Goal: Task Accomplishment & Management: Manage account settings

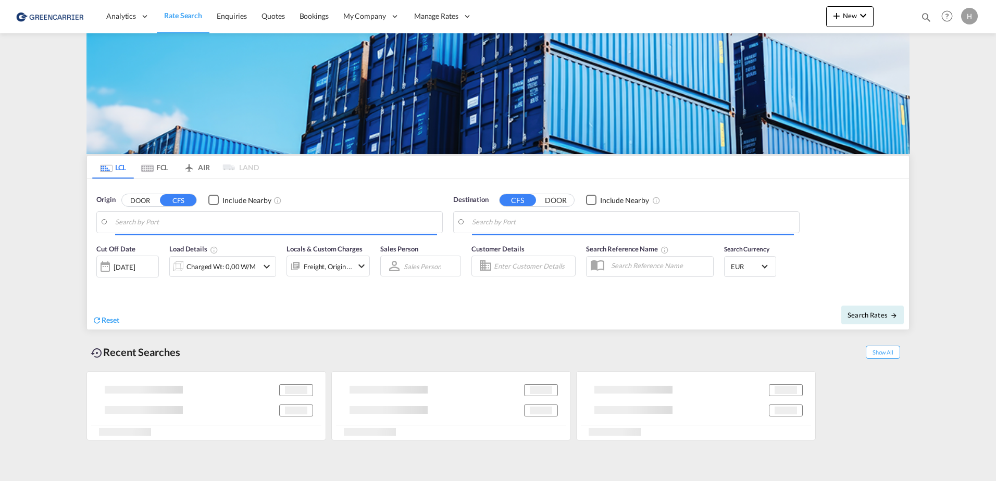
type input "[GEOGRAPHIC_DATA], [GEOGRAPHIC_DATA]"
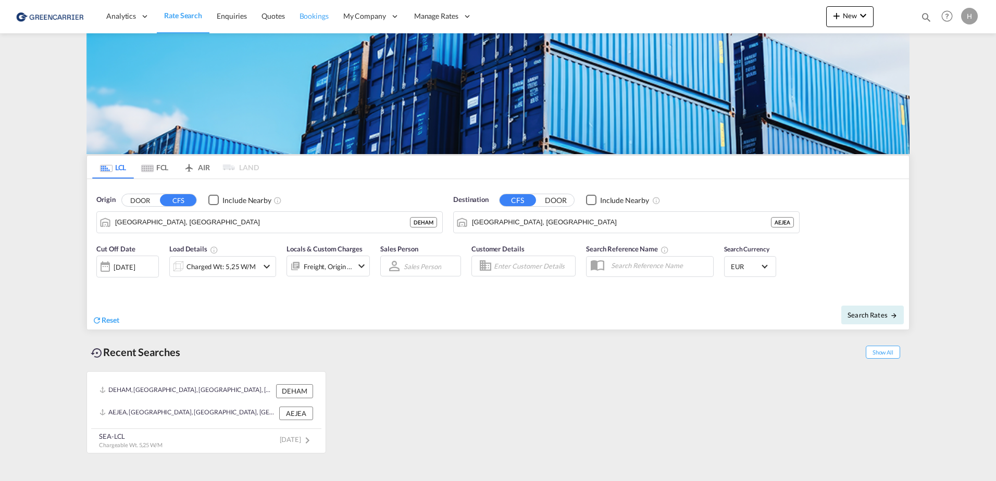
drag, startPoint x: 310, startPoint y: 14, endPoint x: 308, endPoint y: 22, distance: 8.6
click at [310, 14] on span "Bookings" at bounding box center [313, 15] width 29 height 9
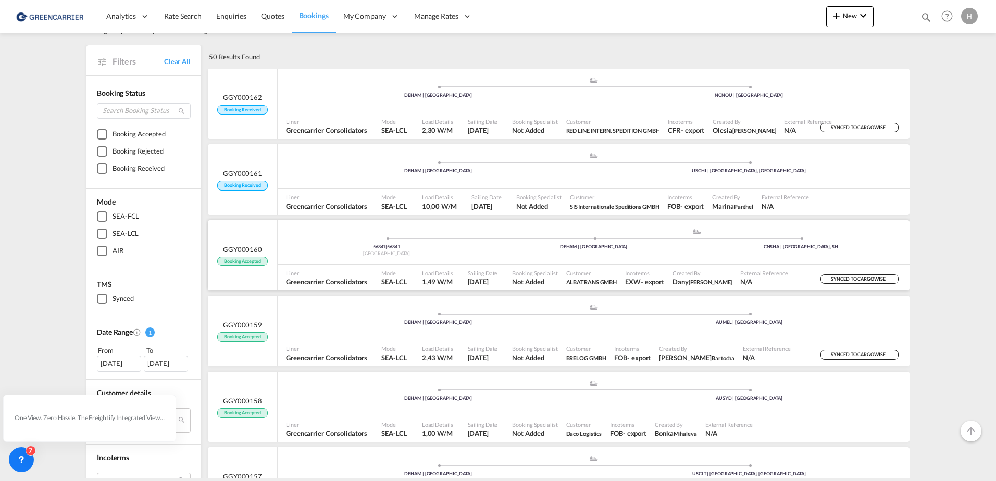
scroll to position [52, 0]
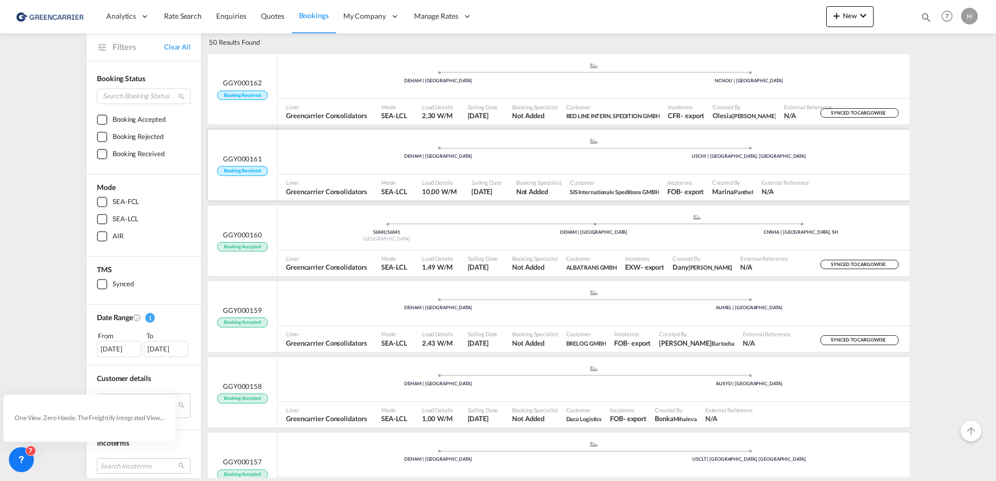
click at [624, 166] on div ".a{fill:#aaa8ad;} .a{fill:#aaa8ad;} DEHAM | [GEOGRAPHIC_DATA] USCHI | [GEOGRAPH…" at bounding box center [594, 152] width 632 height 31
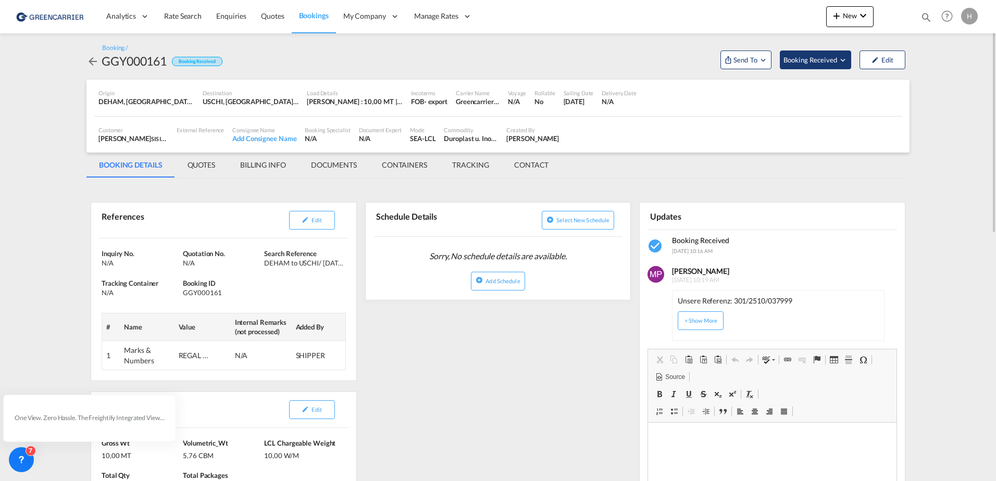
click at [823, 61] on span "Booking Received" at bounding box center [810, 60] width 55 height 10
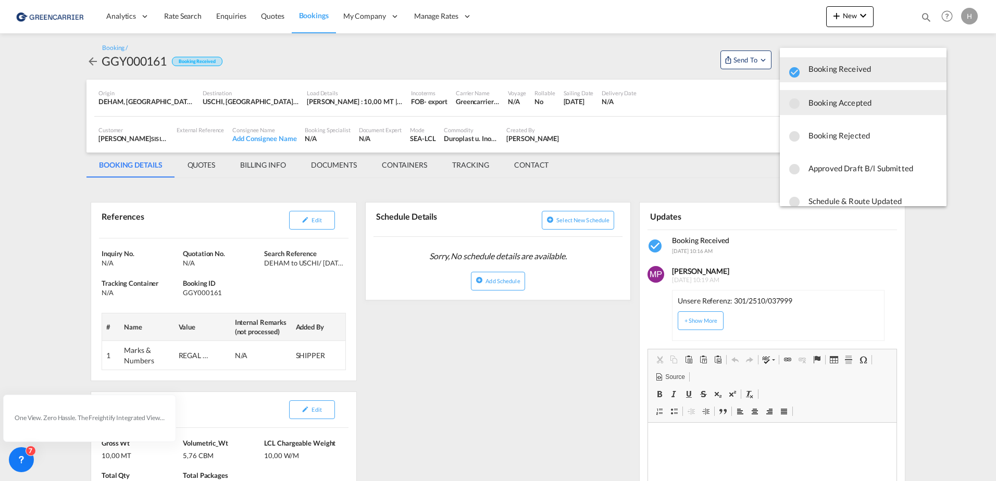
click at [820, 106] on span "Booking Accepted" at bounding box center [873, 102] width 130 height 19
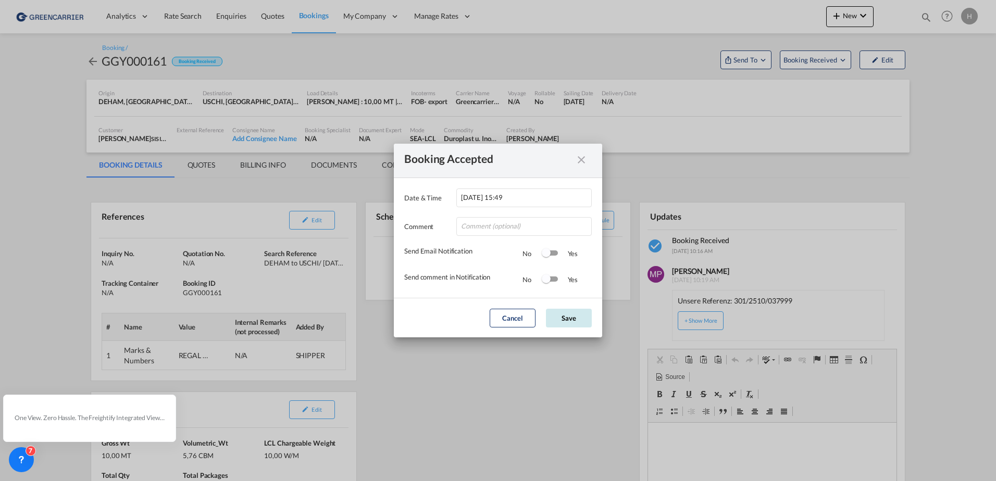
click at [556, 317] on button "Save" at bounding box center [569, 318] width 46 height 19
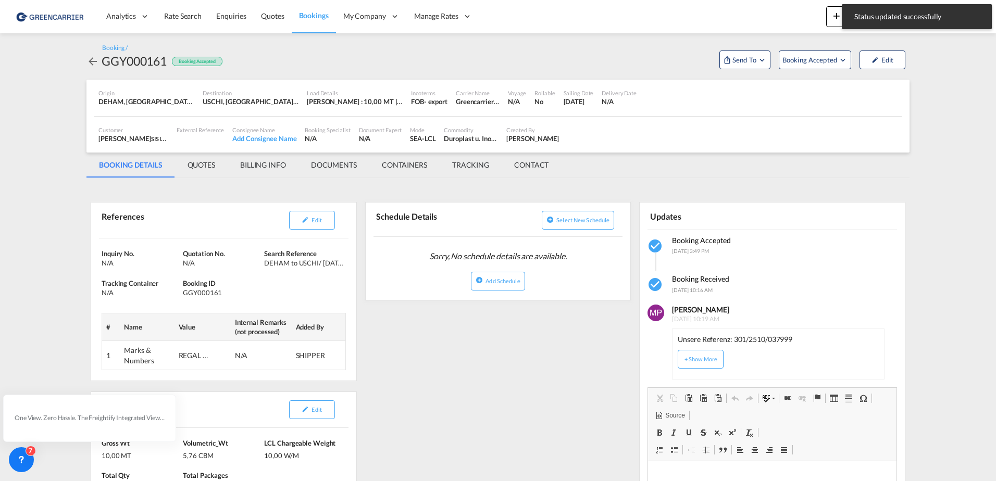
click at [759, 61] on md-icon "Open demo menu" at bounding box center [761, 59] width 9 height 9
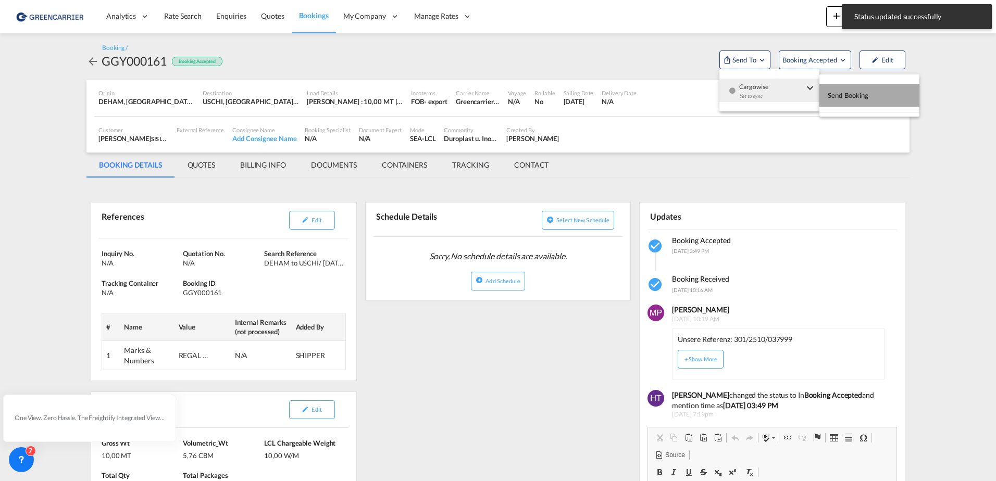
click at [856, 96] on span "Send Booking" at bounding box center [847, 95] width 41 height 17
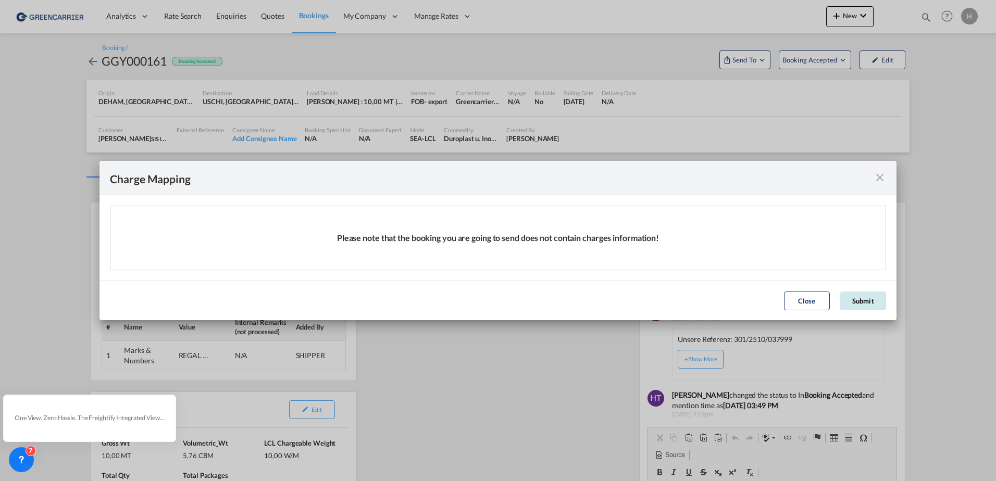
click at [870, 298] on button "Submit" at bounding box center [863, 301] width 46 height 19
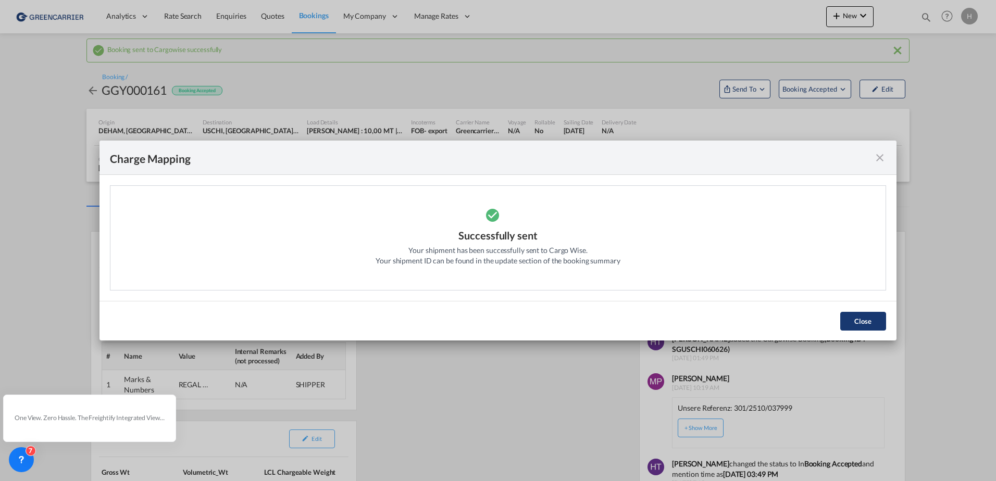
click at [855, 323] on button "Close" at bounding box center [863, 321] width 46 height 19
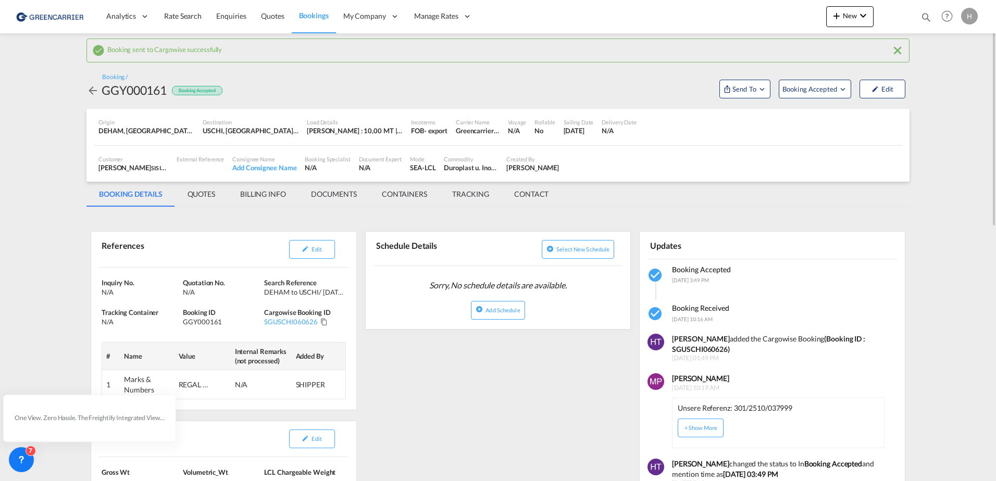
scroll to position [52, 0]
